Goal: Book appointment/travel/reservation

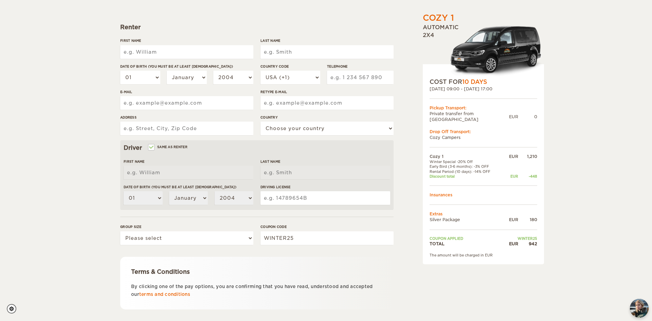
scroll to position [121, 0]
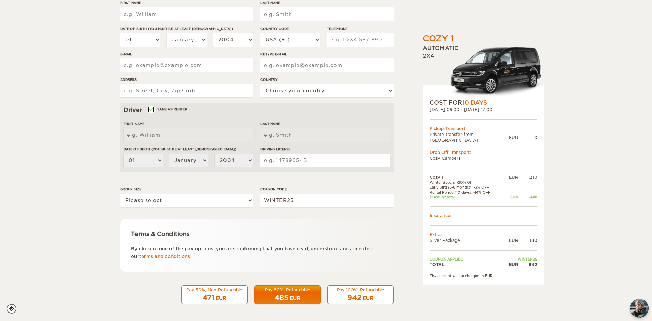
click at [152, 109] on input "Same as renter" at bounding box center [151, 110] width 4 height 4
checkbox input "false"
select select
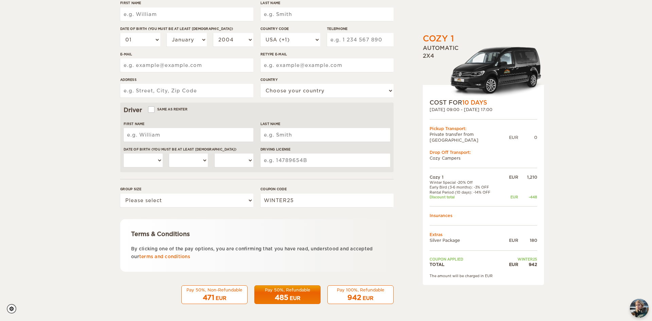
click at [181, 106] on label "Same as renter" at bounding box center [168, 109] width 39 height 6
click at [153, 108] on input "Same as renter" at bounding box center [151, 110] width 4 height 4
checkbox input "true"
select select "01"
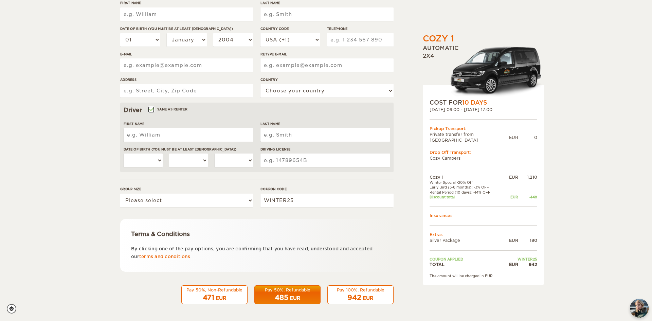
select select "2004"
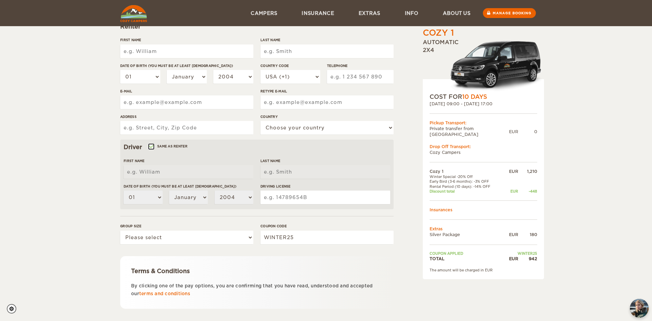
scroll to position [78, 0]
